Goal: Find specific page/section: Find specific page/section

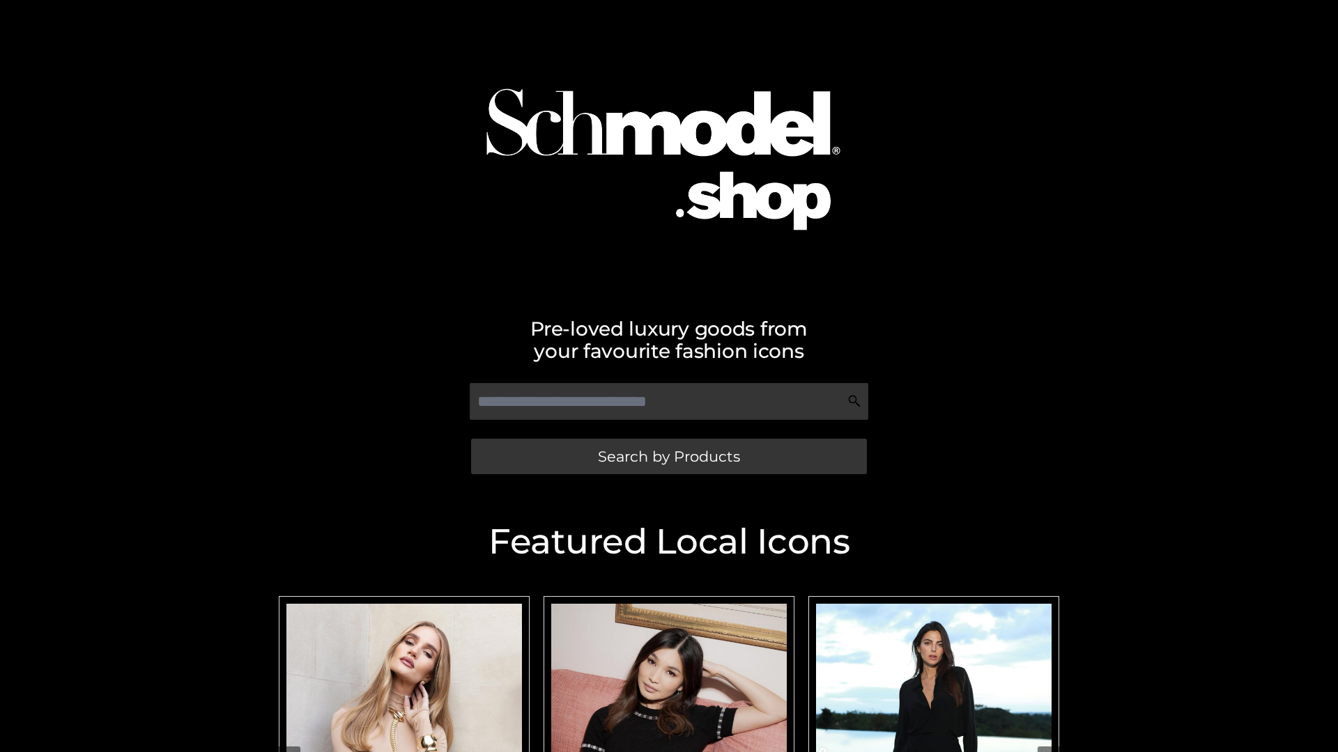
click at [668, 456] on span "Search by Products" at bounding box center [669, 456] width 142 height 15
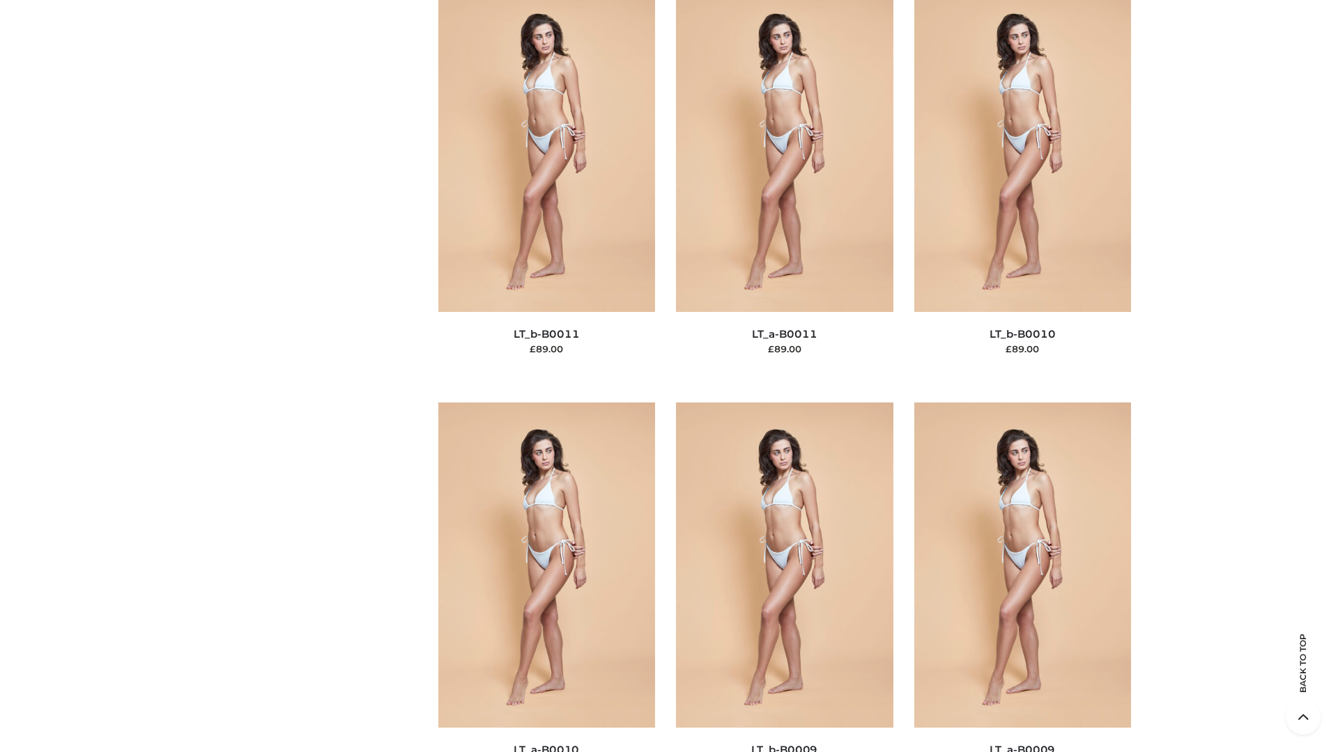
scroll to position [6257, 0]
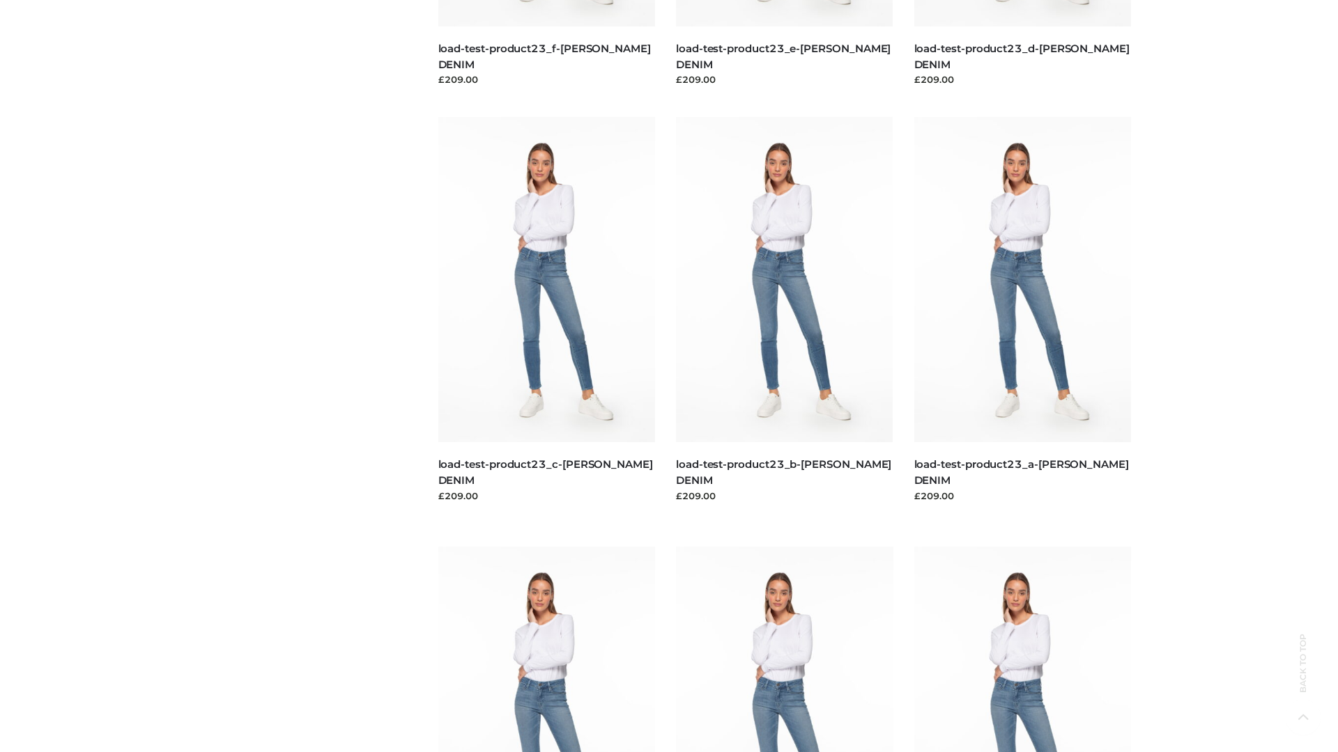
scroll to position [1222, 0]
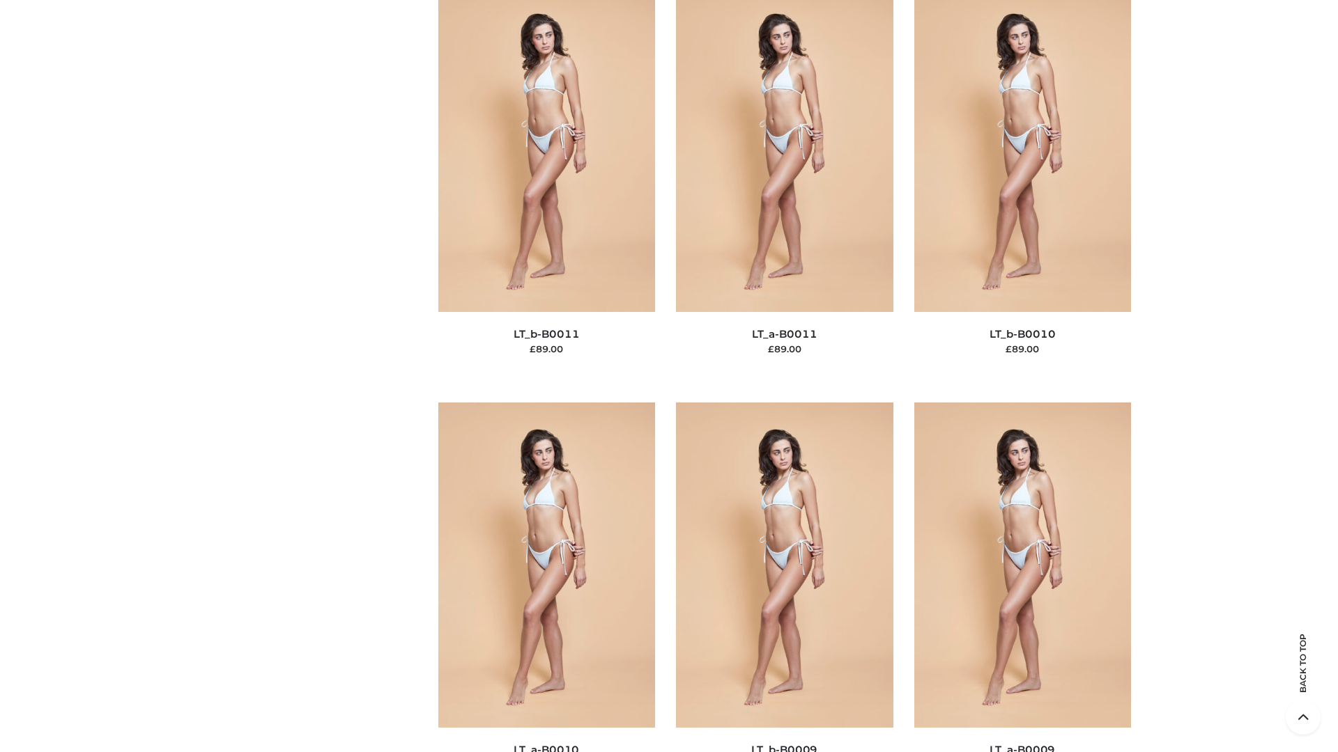
scroll to position [6257, 0]
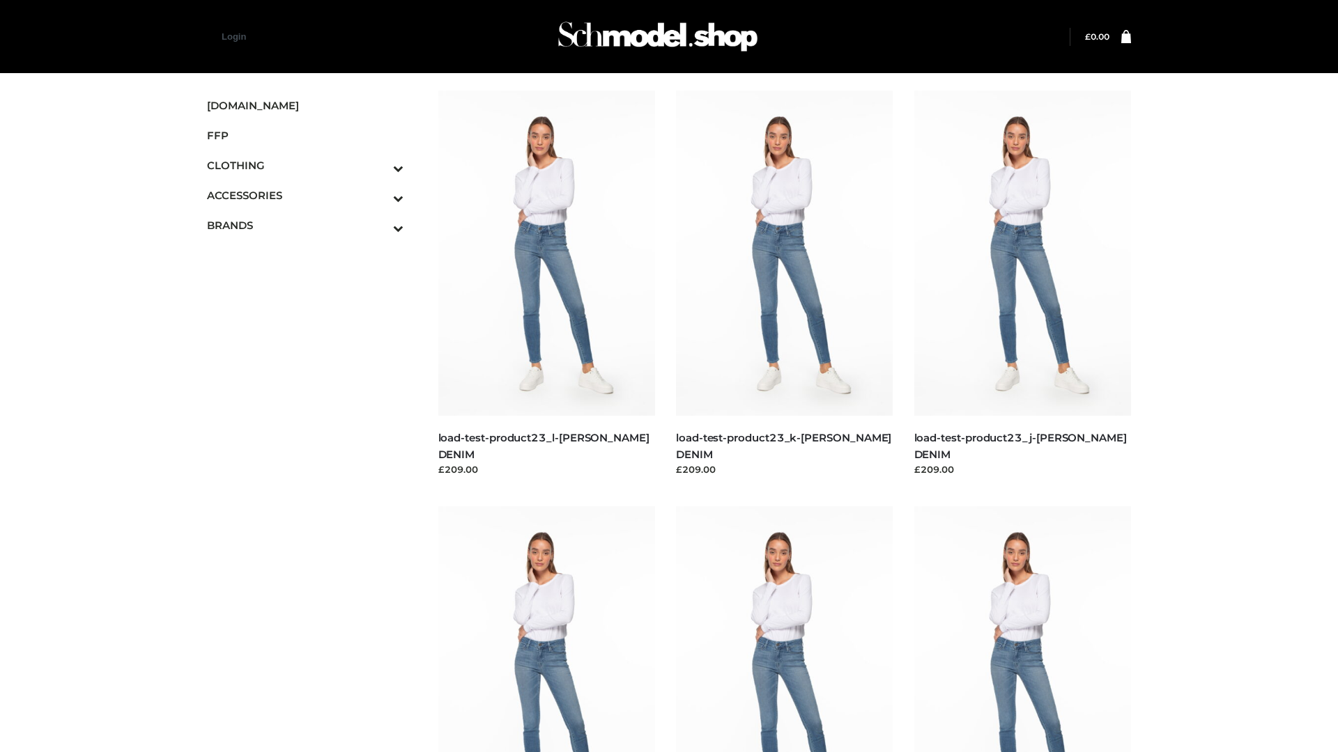
scroll to position [1222, 0]
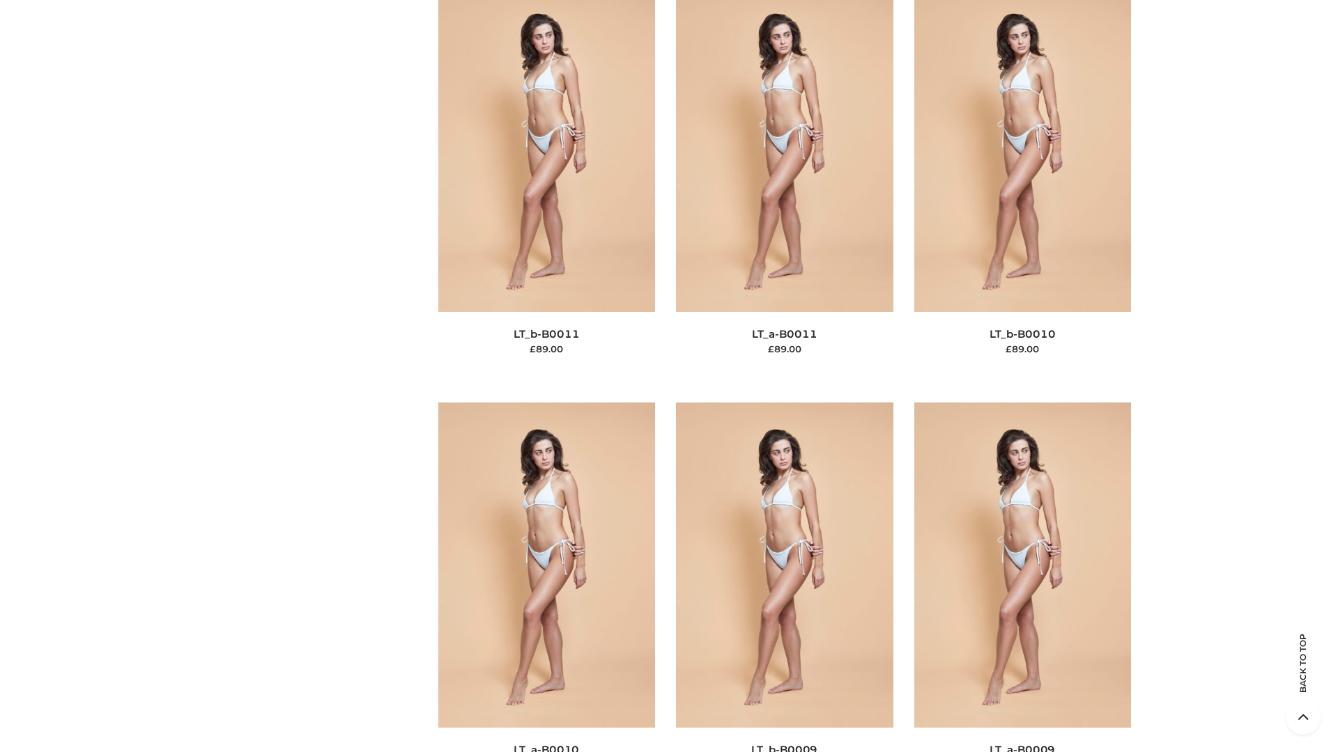
scroll to position [6257, 0]
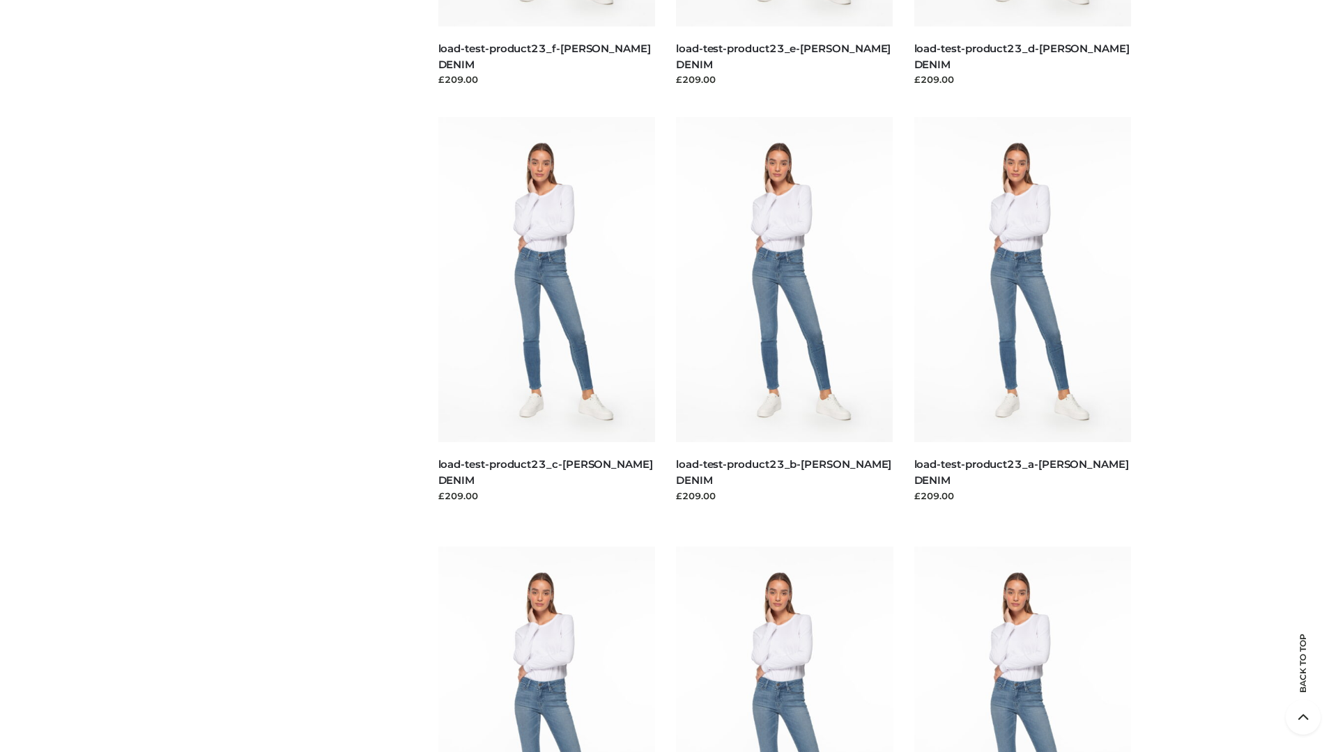
scroll to position [1222, 0]
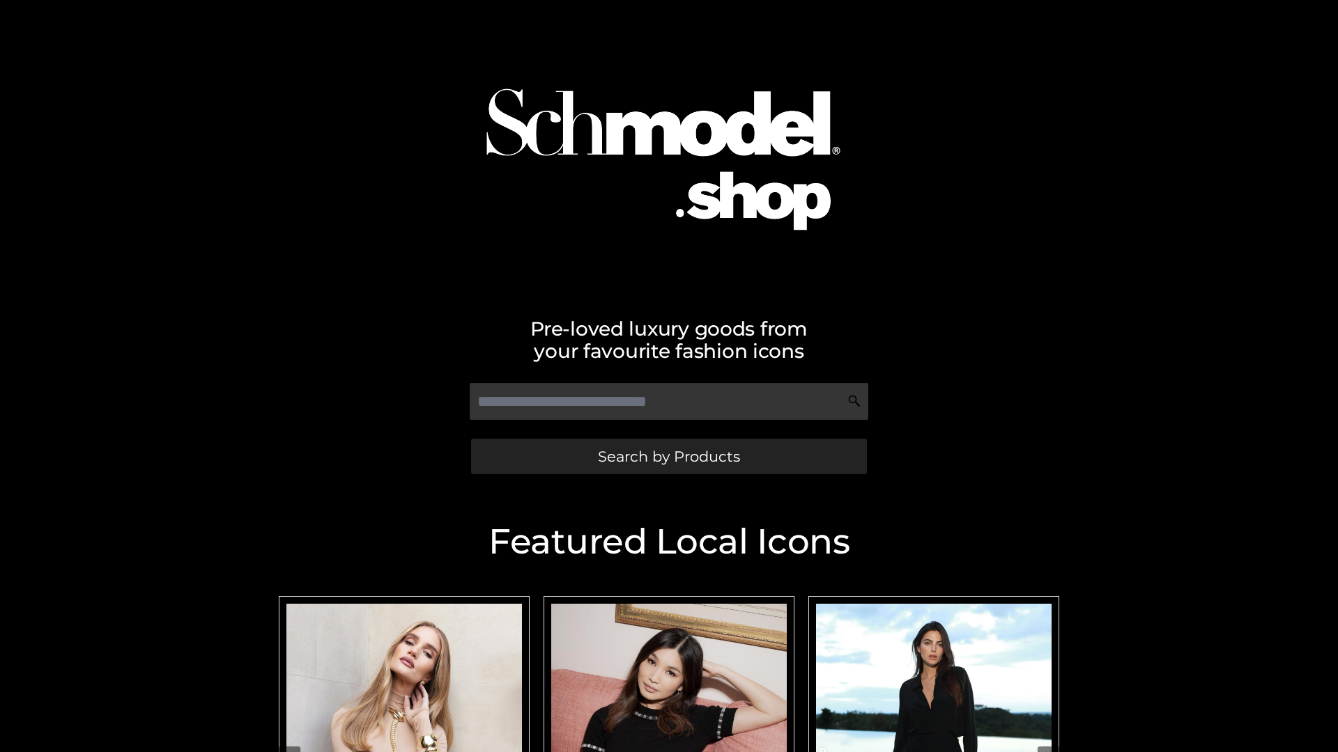
click at [668, 456] on span "Search by Products" at bounding box center [669, 456] width 142 height 15
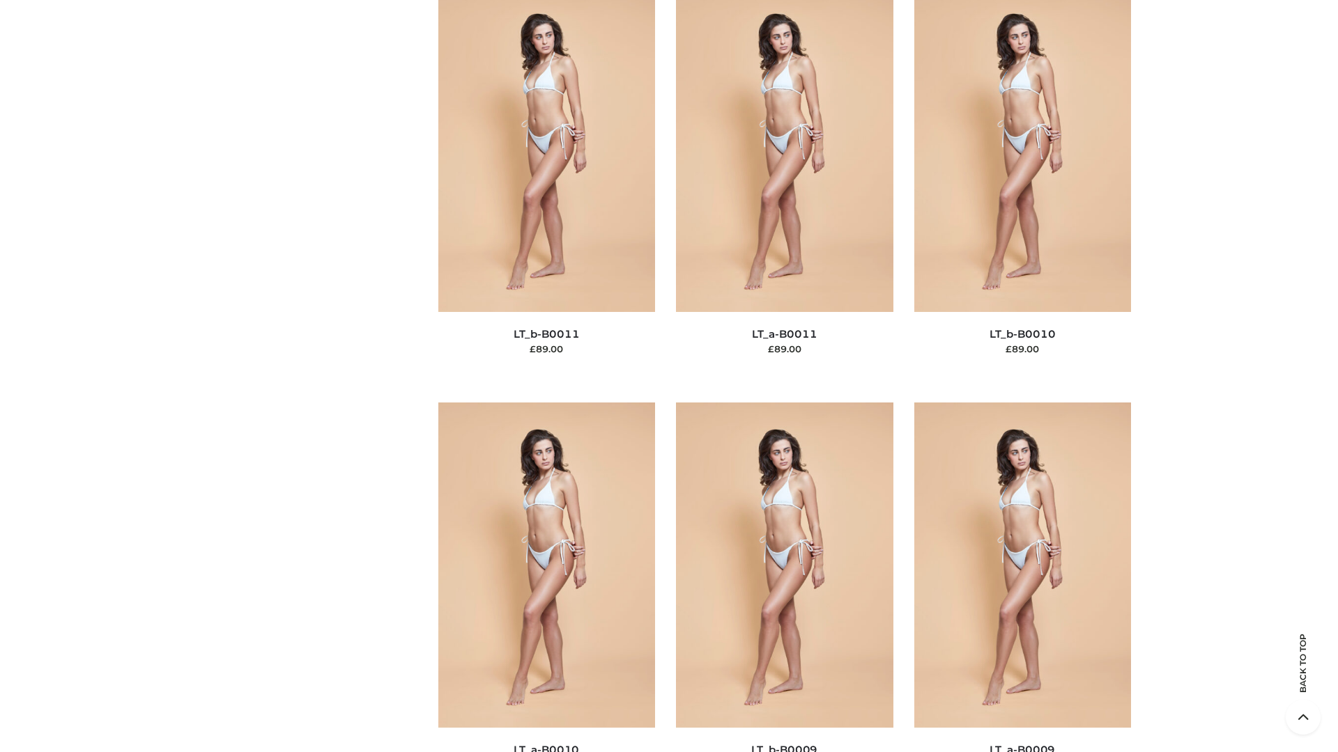
scroll to position [6257, 0]
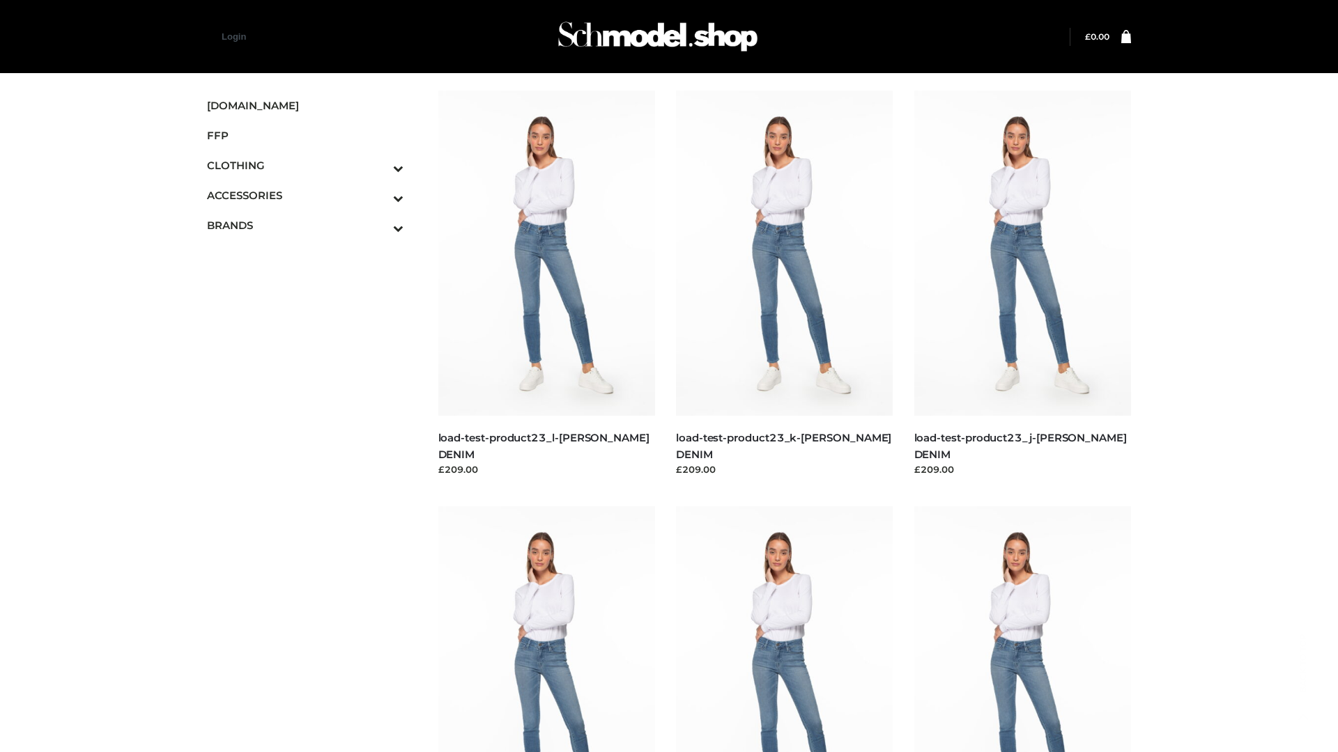
scroll to position [1222, 0]
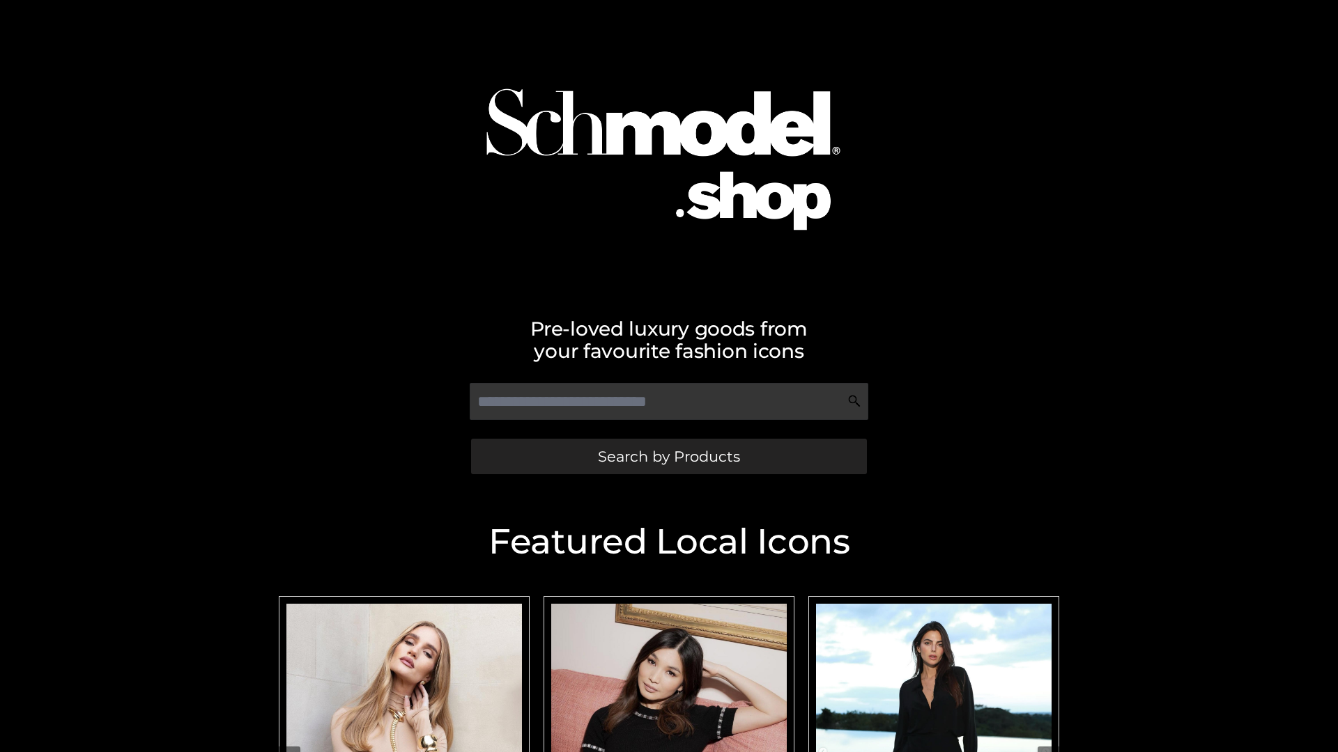
click at [668, 456] on span "Search by Products" at bounding box center [669, 456] width 142 height 15
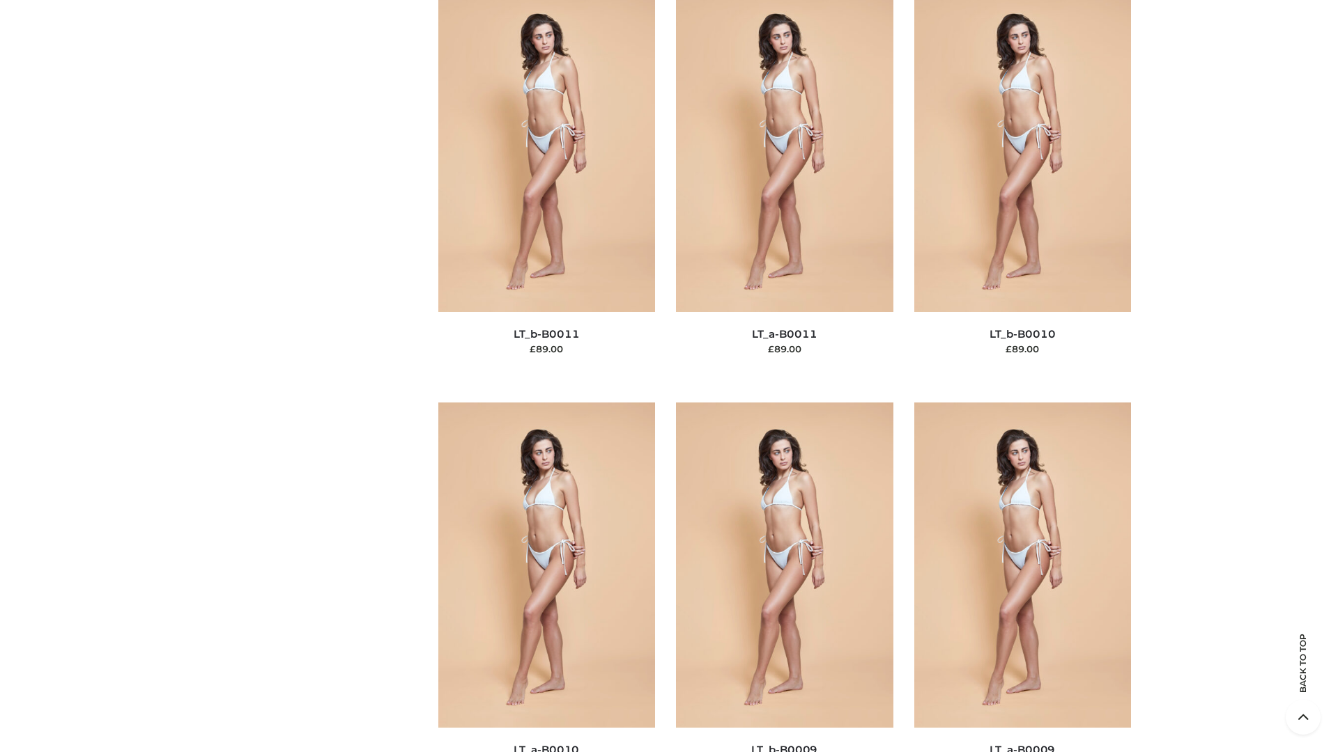
scroll to position [6257, 0]
